Goal: Transaction & Acquisition: Subscribe to service/newsletter

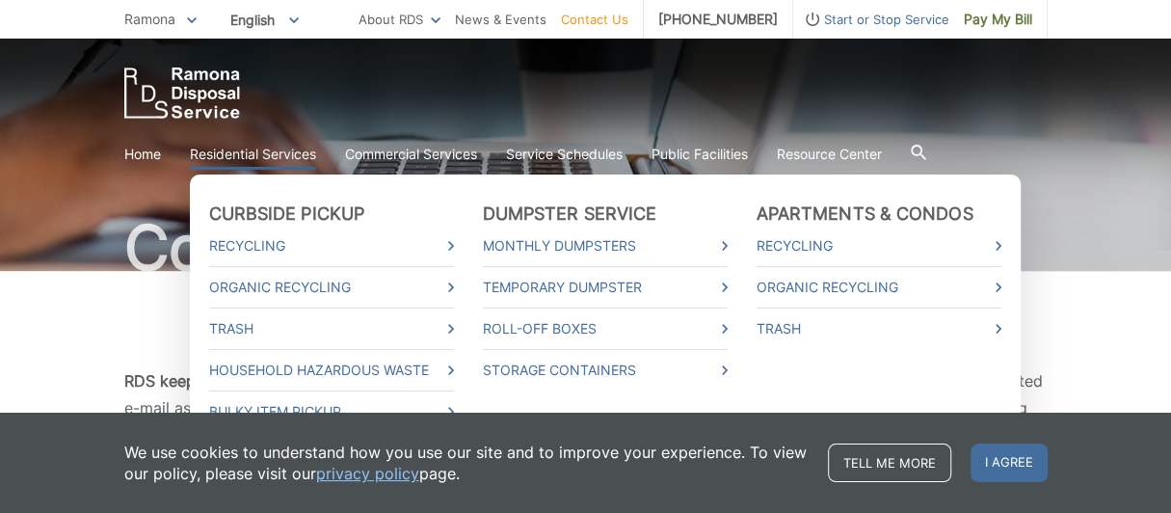
scroll to position [95, 0]
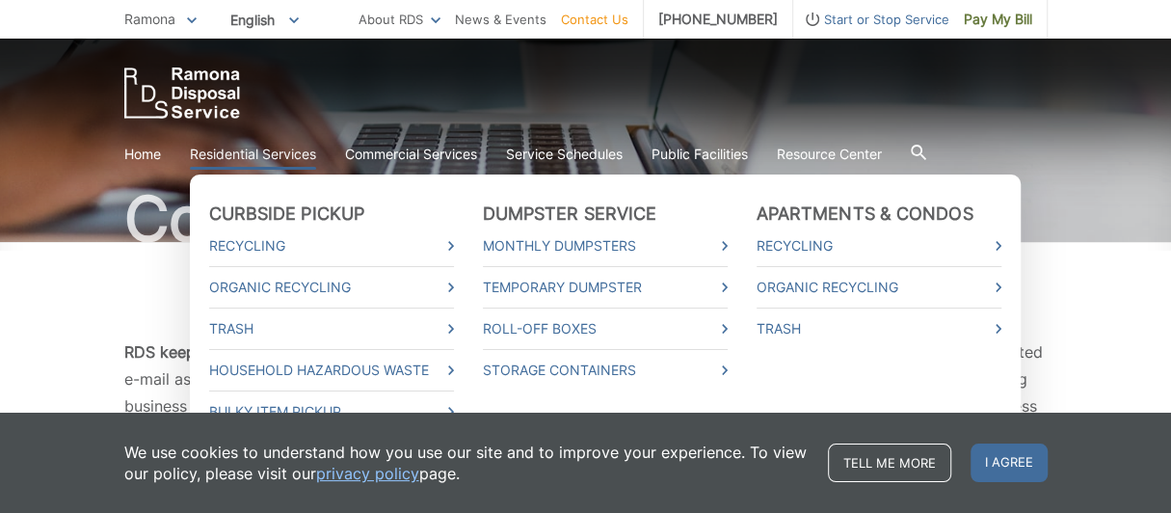
click at [310, 338] on li "Trash" at bounding box center [331, 327] width 245 height 41
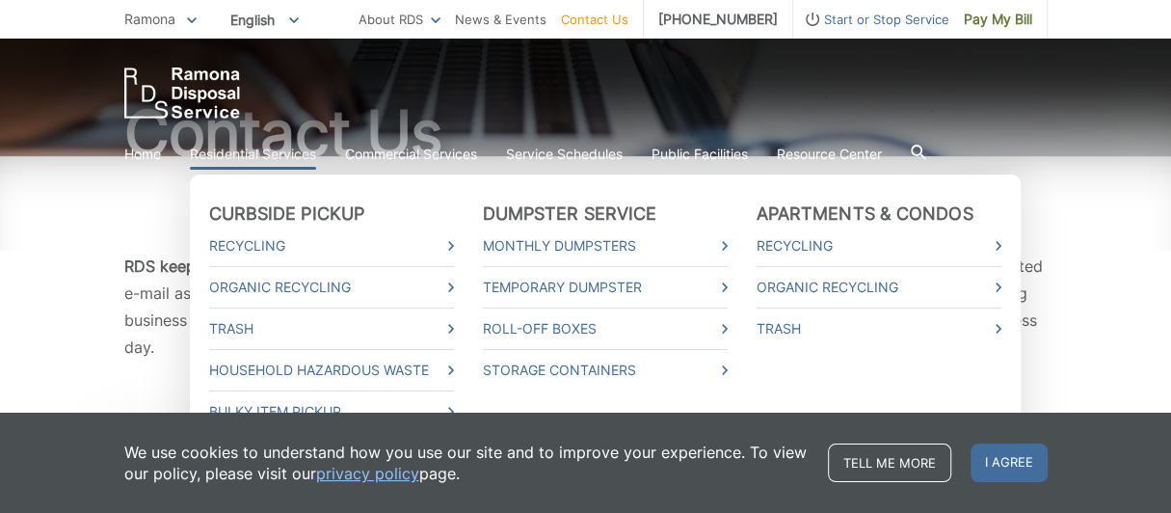
scroll to position [289, 0]
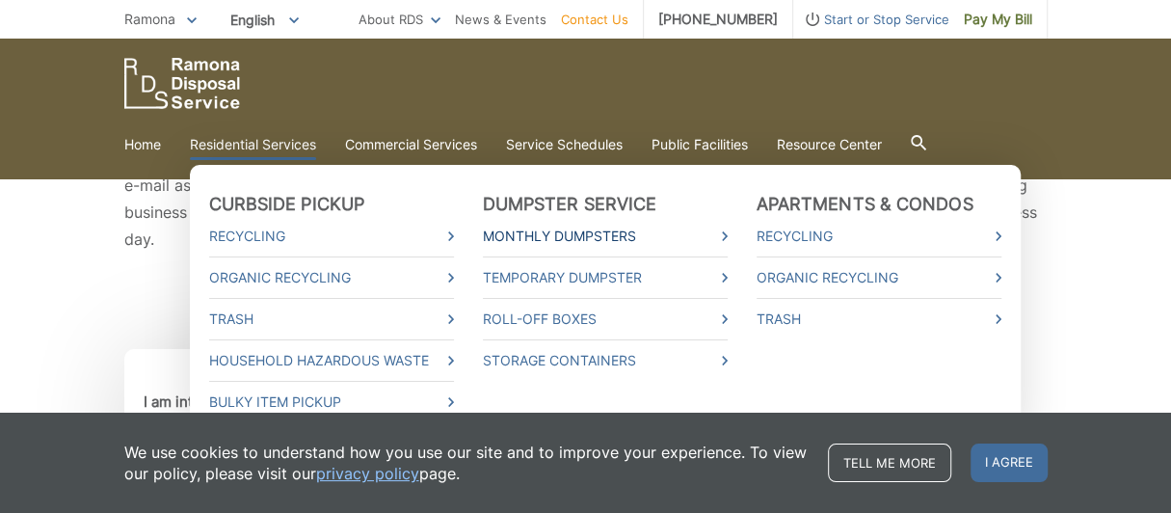
click at [720, 239] on link "Monthly Dumpsters" at bounding box center [605, 236] width 245 height 21
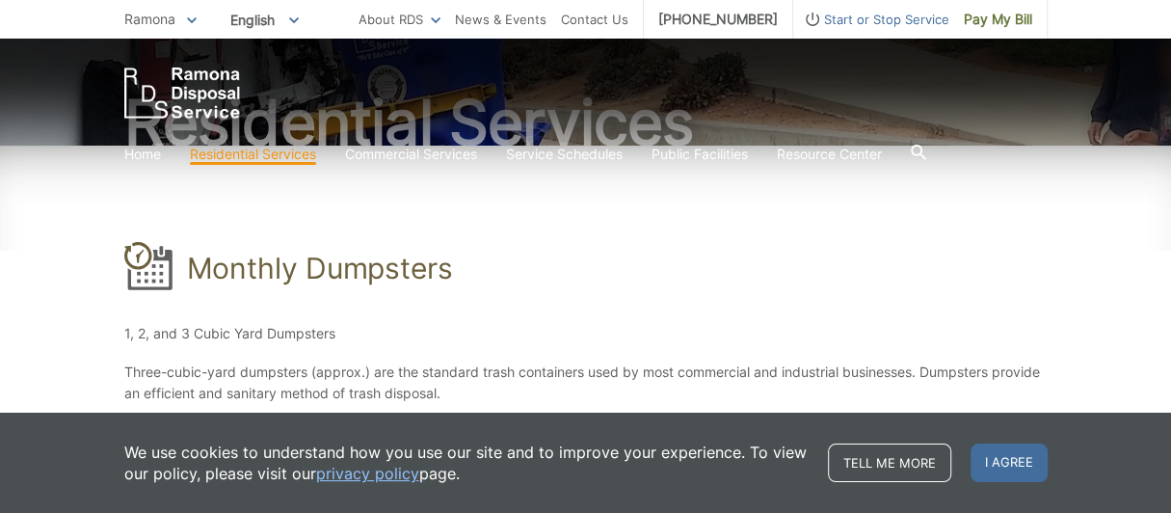
scroll to position [193, 0]
click at [1019, 464] on span "I agree" at bounding box center [1009, 462] width 77 height 39
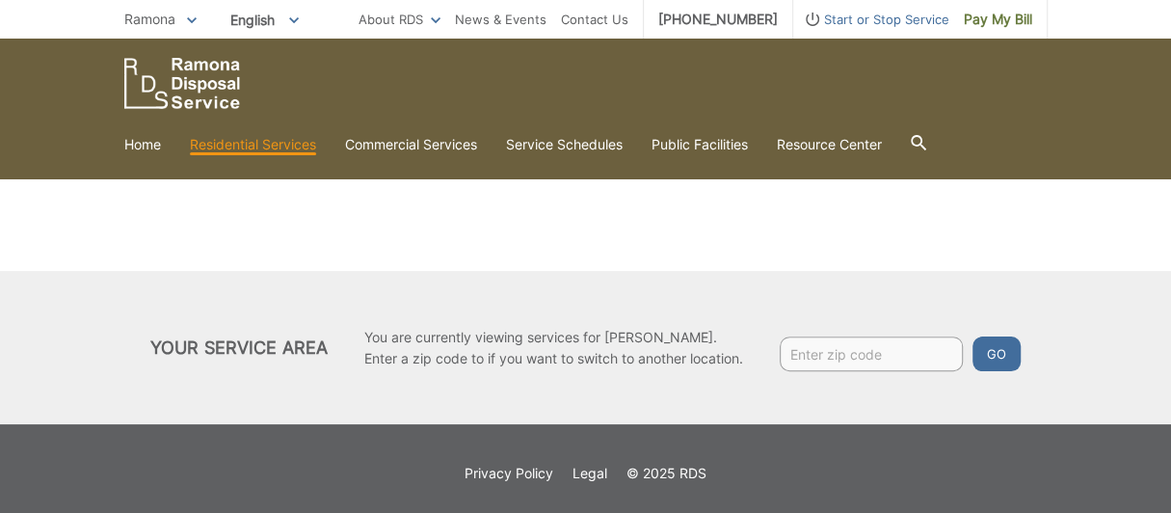
scroll to position [490, 0]
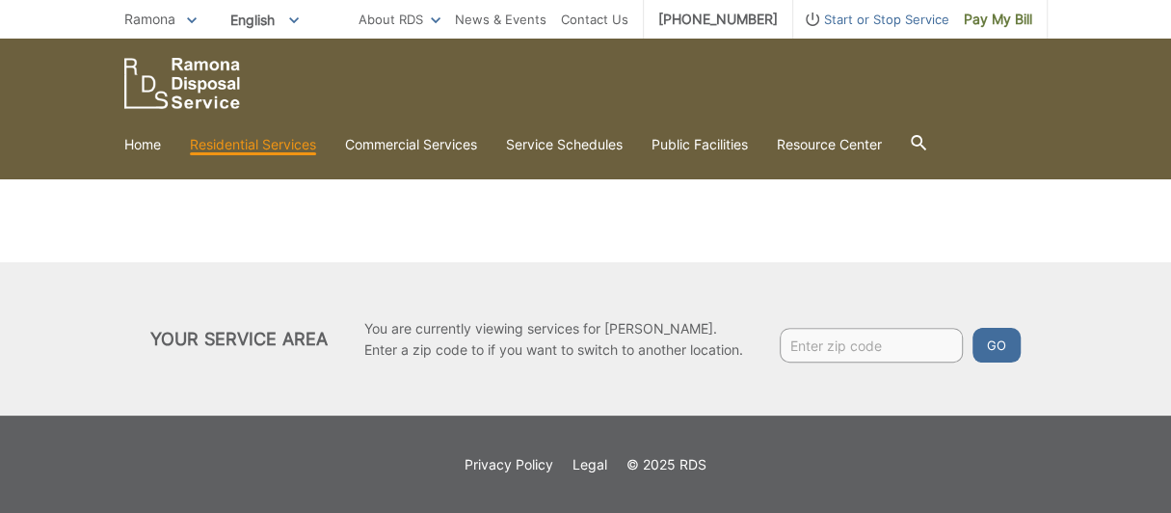
click at [827, 356] on input "Enter zip code" at bounding box center [871, 345] width 183 height 35
type input "92065"
click at [972, 328] on button "Go" at bounding box center [996, 345] width 48 height 35
